Goal: Task Accomplishment & Management: Manage account settings

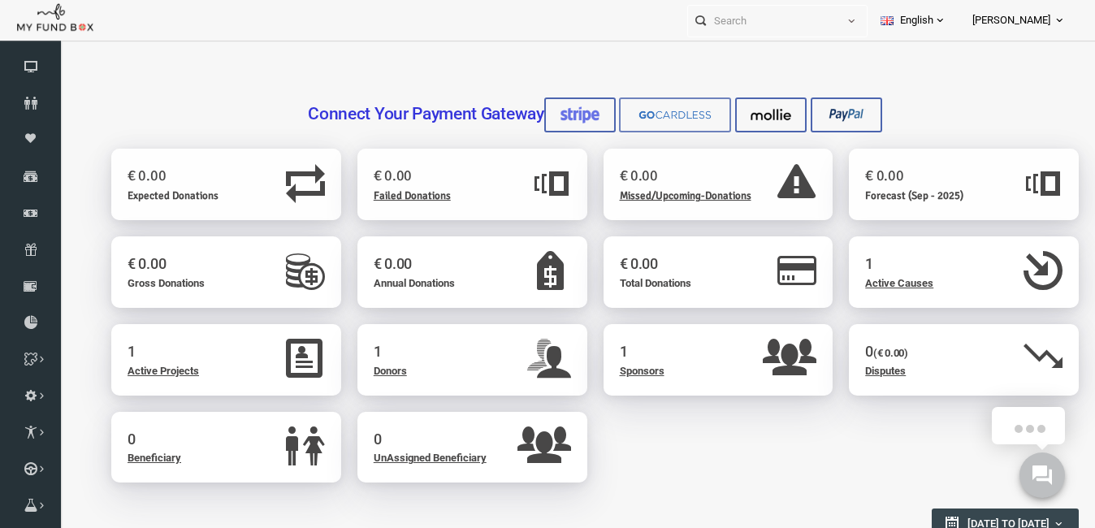
click at [649, 110] on img at bounding box center [653, 114] width 81 height 17
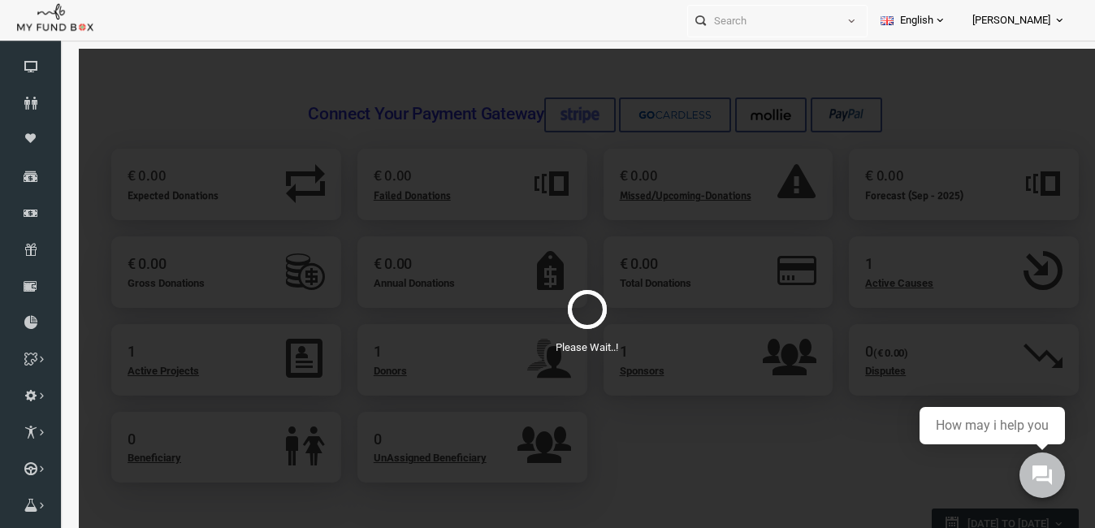
click at [1042, 18] on span "James" at bounding box center [1011, 20] width 78 height 28
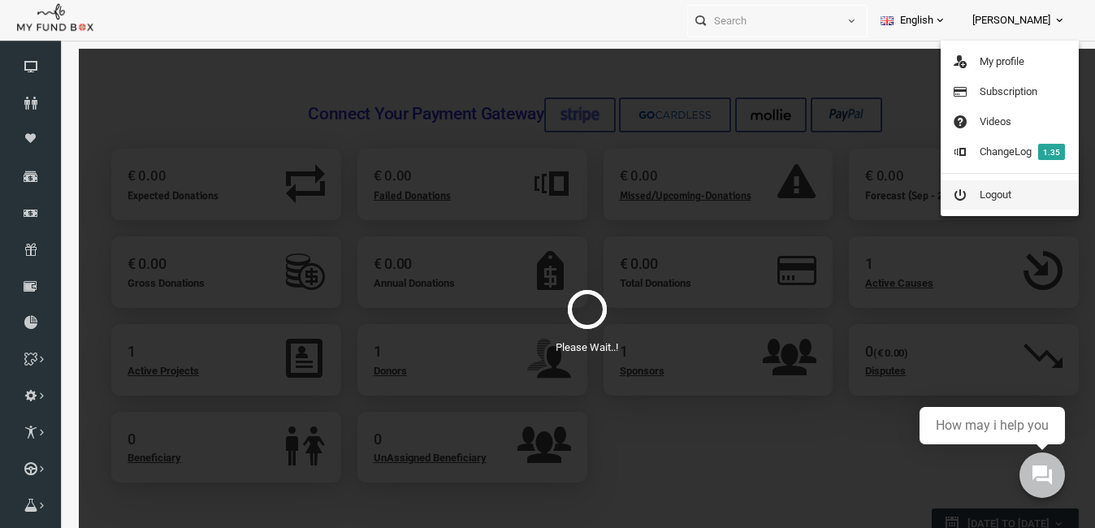
click at [1002, 196] on link "Logout" at bounding box center [1009, 194] width 138 height 29
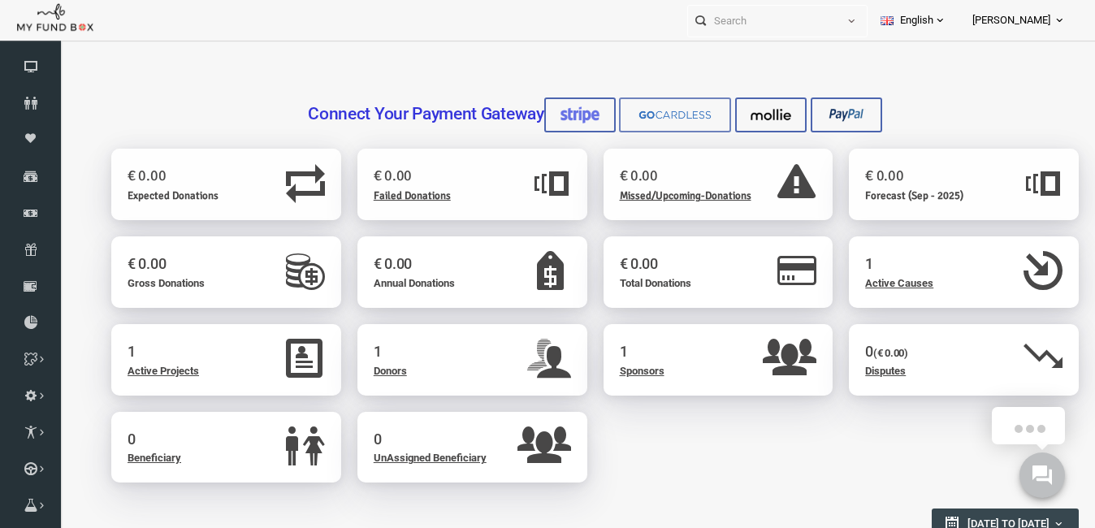
click at [612, 119] on link at bounding box center [654, 114] width 112 height 35
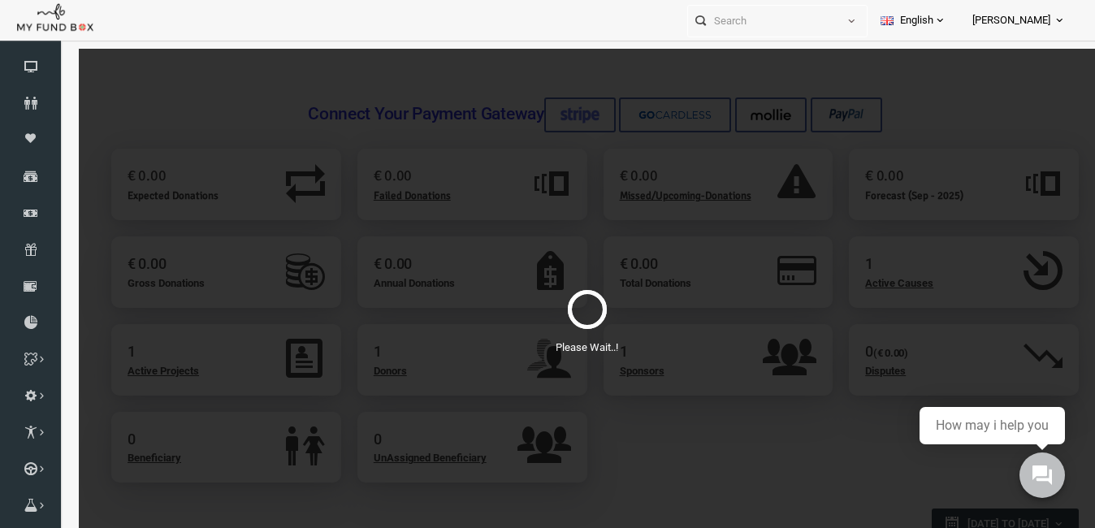
click at [1049, 15] on span "[PERSON_NAME]" at bounding box center [1011, 20] width 78 height 28
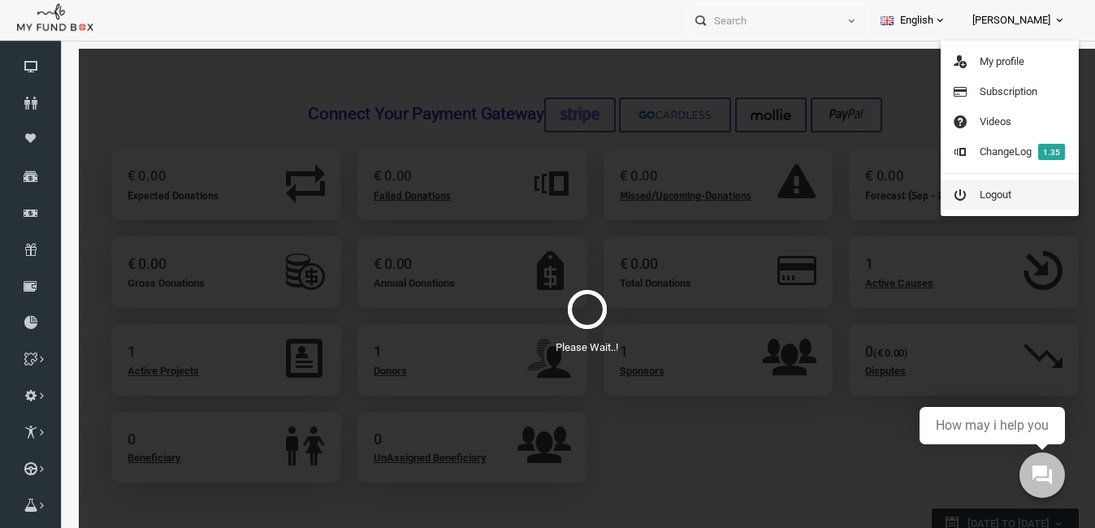
click at [994, 201] on link "Logout" at bounding box center [1009, 194] width 138 height 29
